Goal: Navigation & Orientation: Find specific page/section

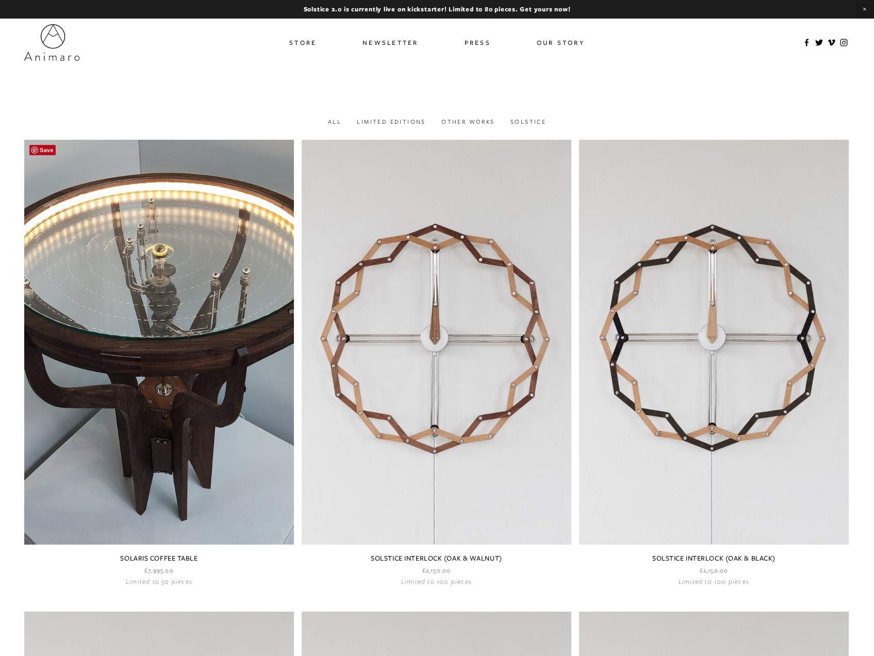
click at [183, 332] on link at bounding box center [159, 362] width 270 height 445
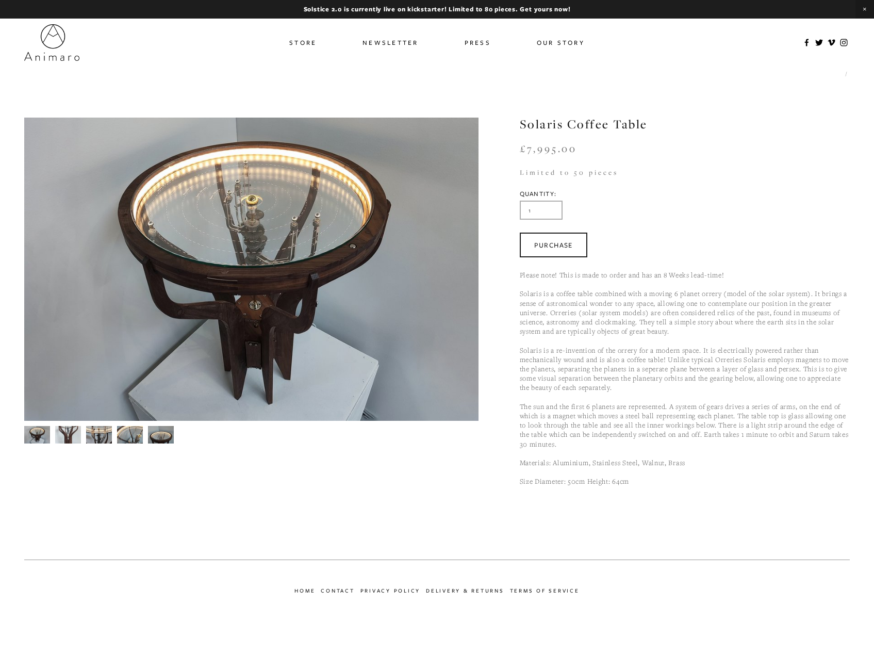
click at [62, 434] on img at bounding box center [68, 434] width 26 height 35
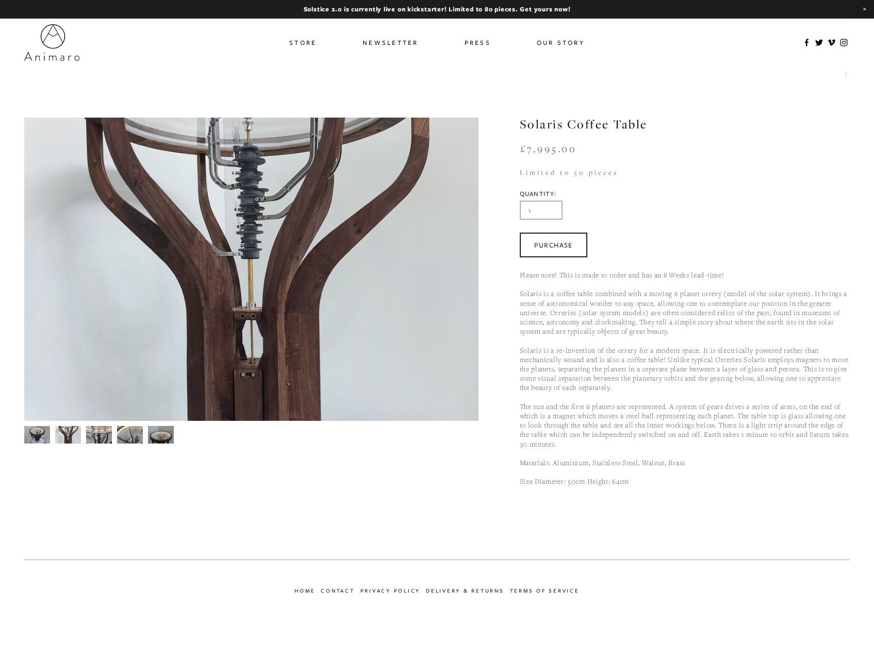
click at [101, 433] on img at bounding box center [99, 435] width 26 height 36
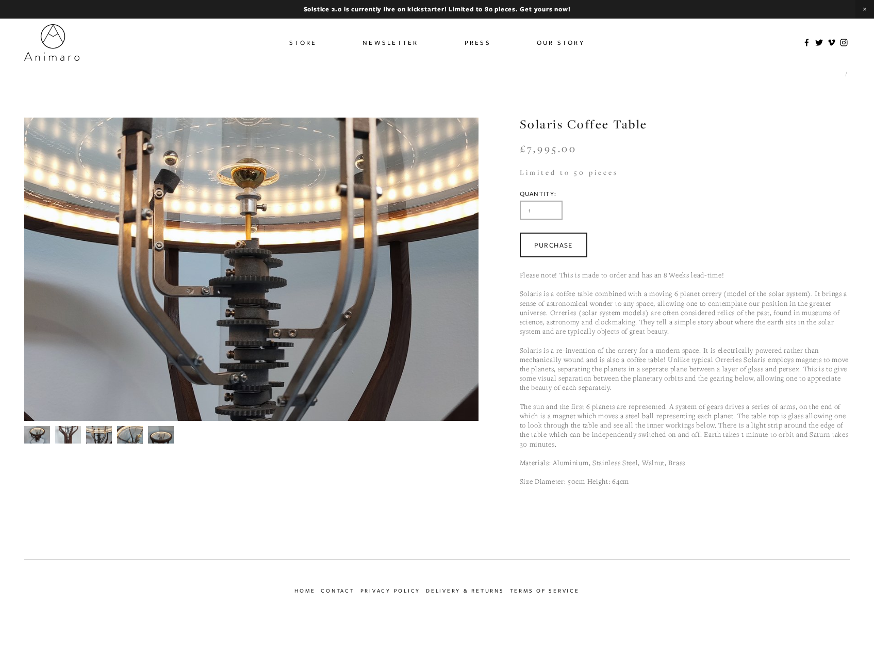
click at [124, 433] on img at bounding box center [130, 435] width 26 height 20
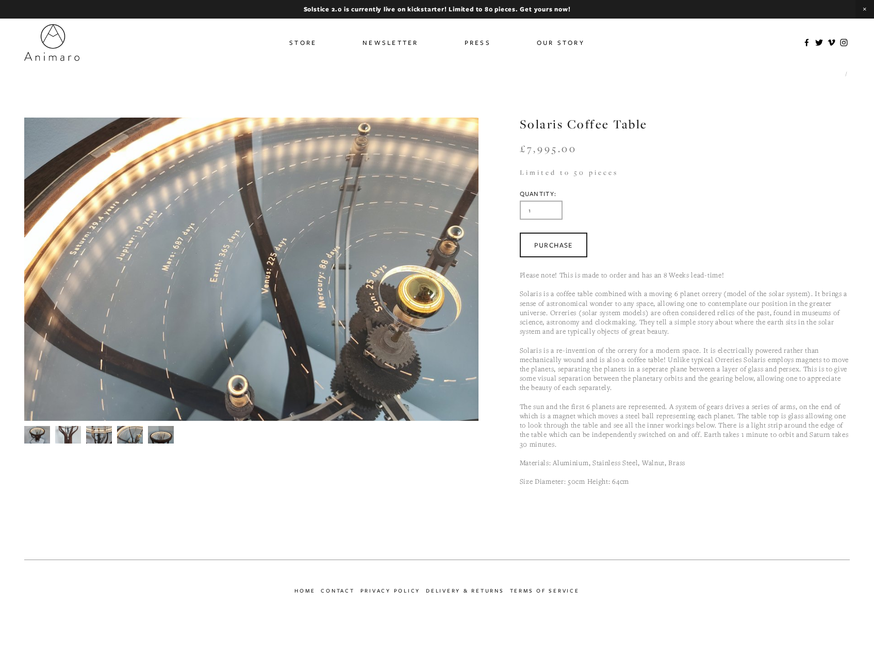
click at [157, 434] on img at bounding box center [161, 435] width 26 height 20
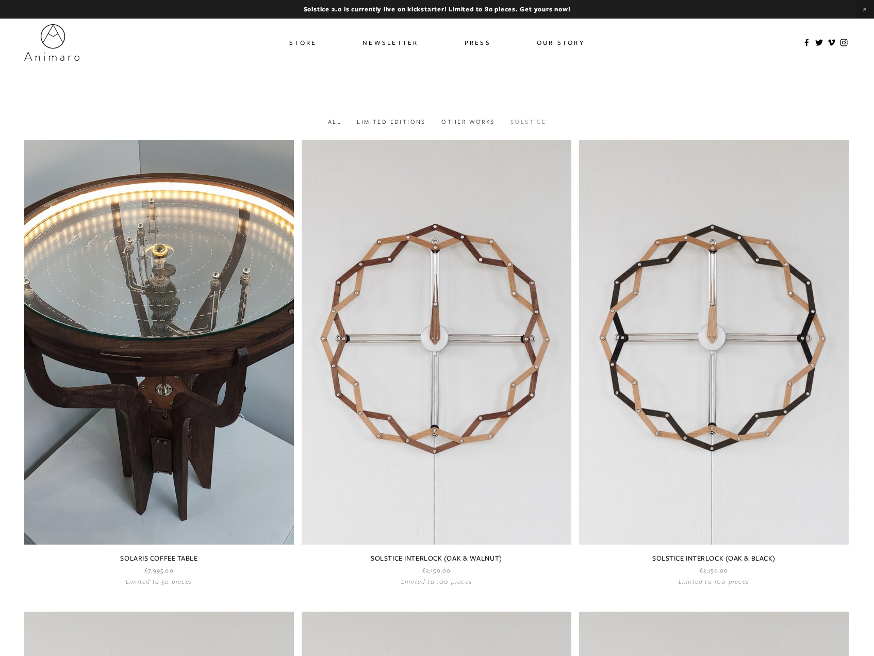
click at [525, 123] on link "Solstice" at bounding box center [528, 122] width 36 height 8
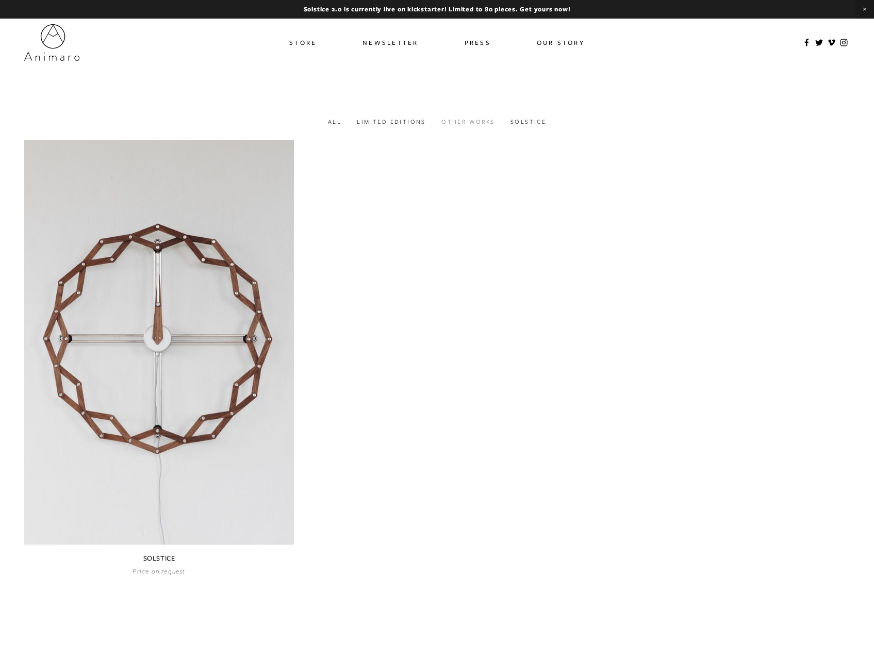
click at [463, 124] on link "Other works" at bounding box center [467, 122] width 53 height 8
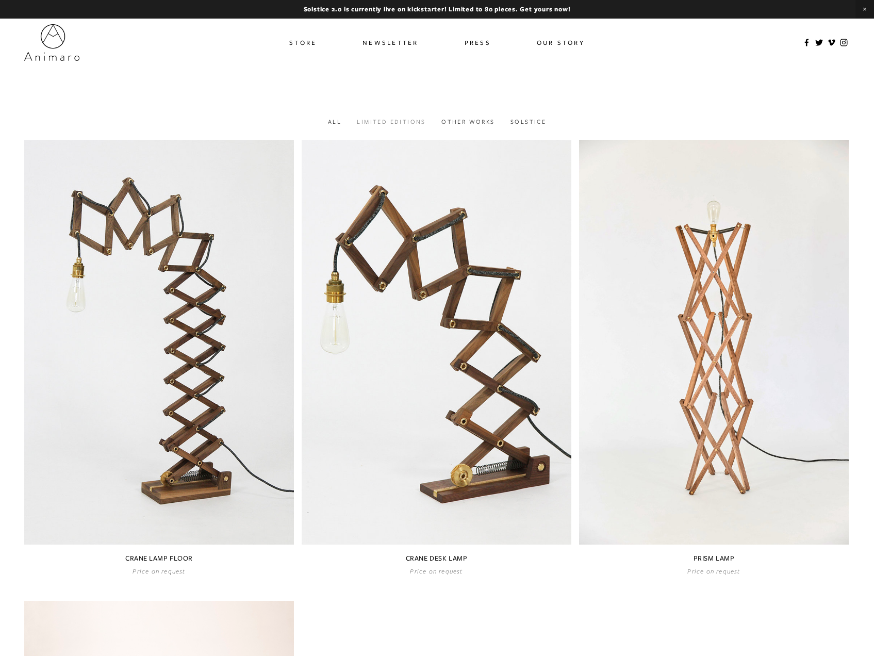
click at [410, 124] on link "Limited Editions" at bounding box center [391, 122] width 69 height 8
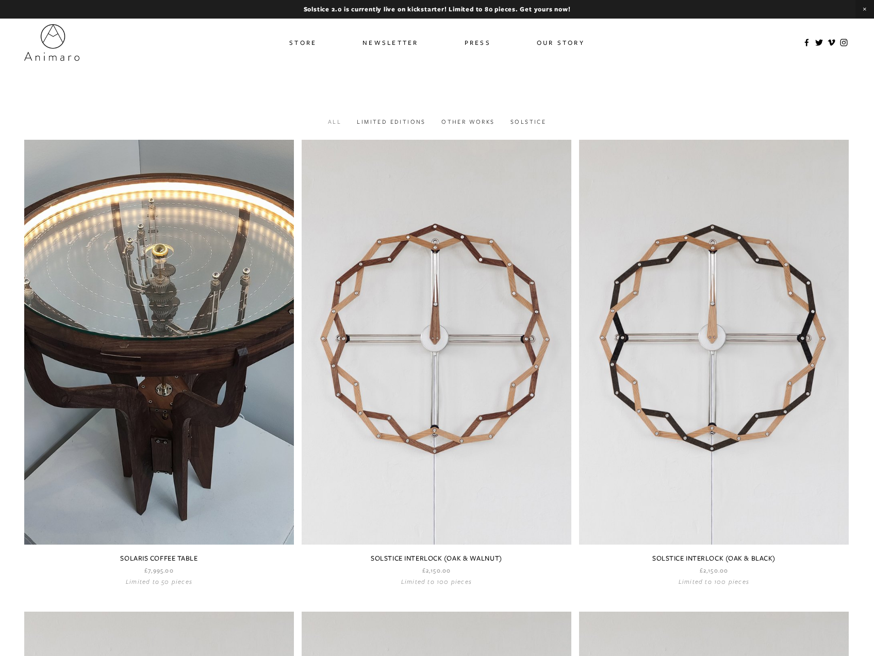
click at [332, 120] on link "All" at bounding box center [334, 122] width 13 height 8
